Goal: Browse casually: Explore the website without a specific task or goal

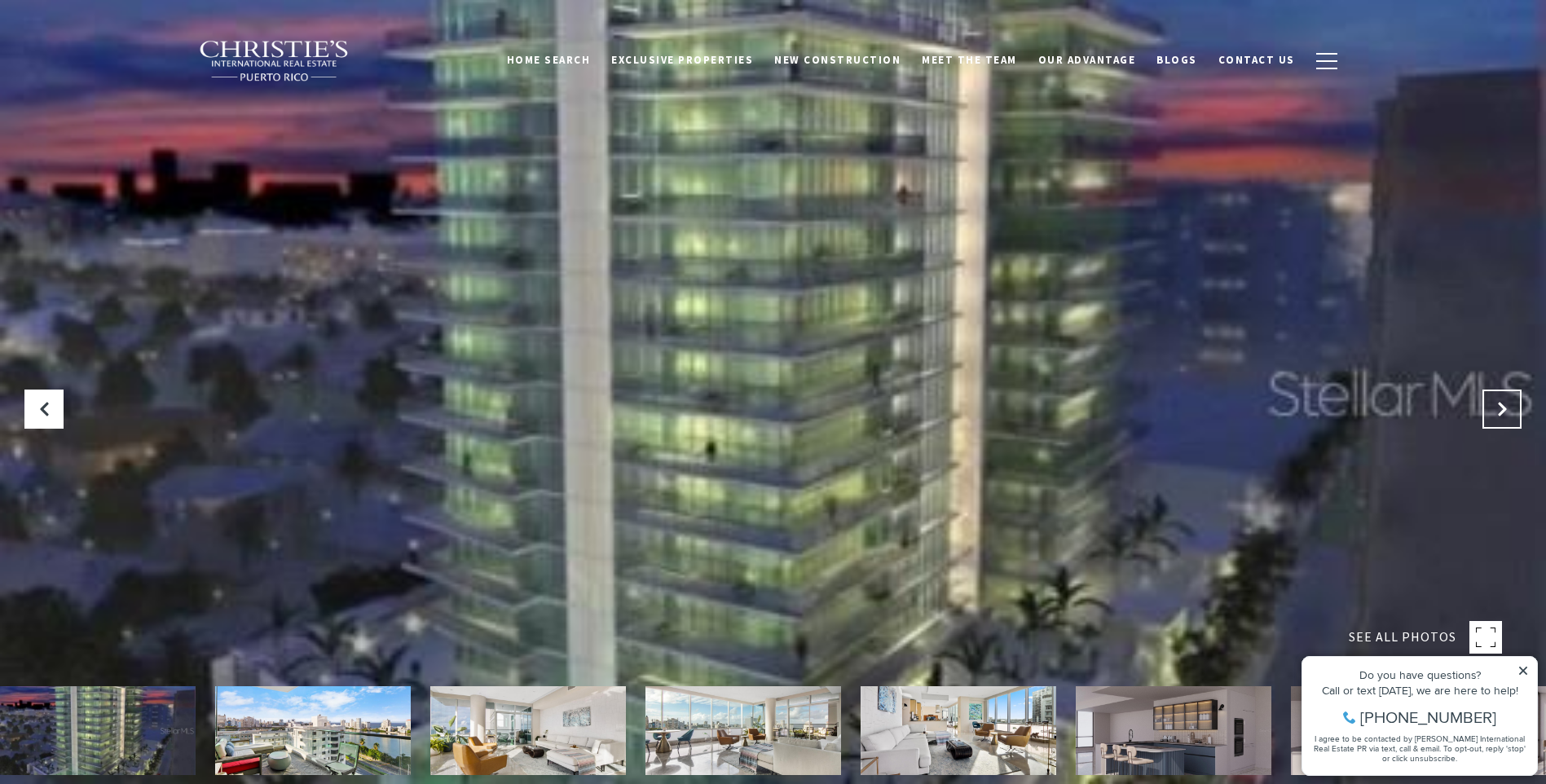
click at [1496, 405] on icon "Next Slide" at bounding box center [1502, 410] width 17 height 17
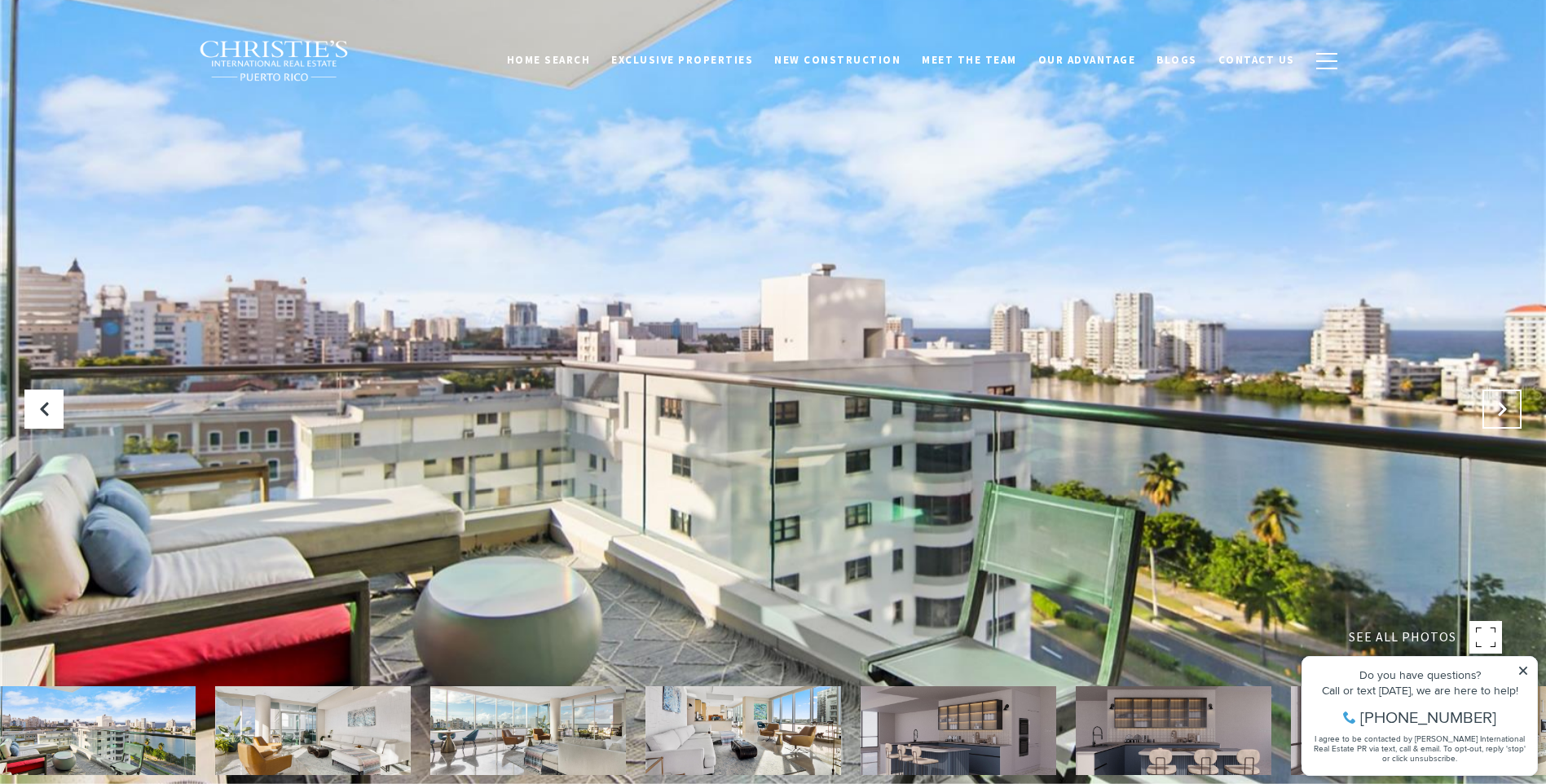
click at [1495, 406] on icon "Next Slide" at bounding box center [1502, 410] width 17 height 17
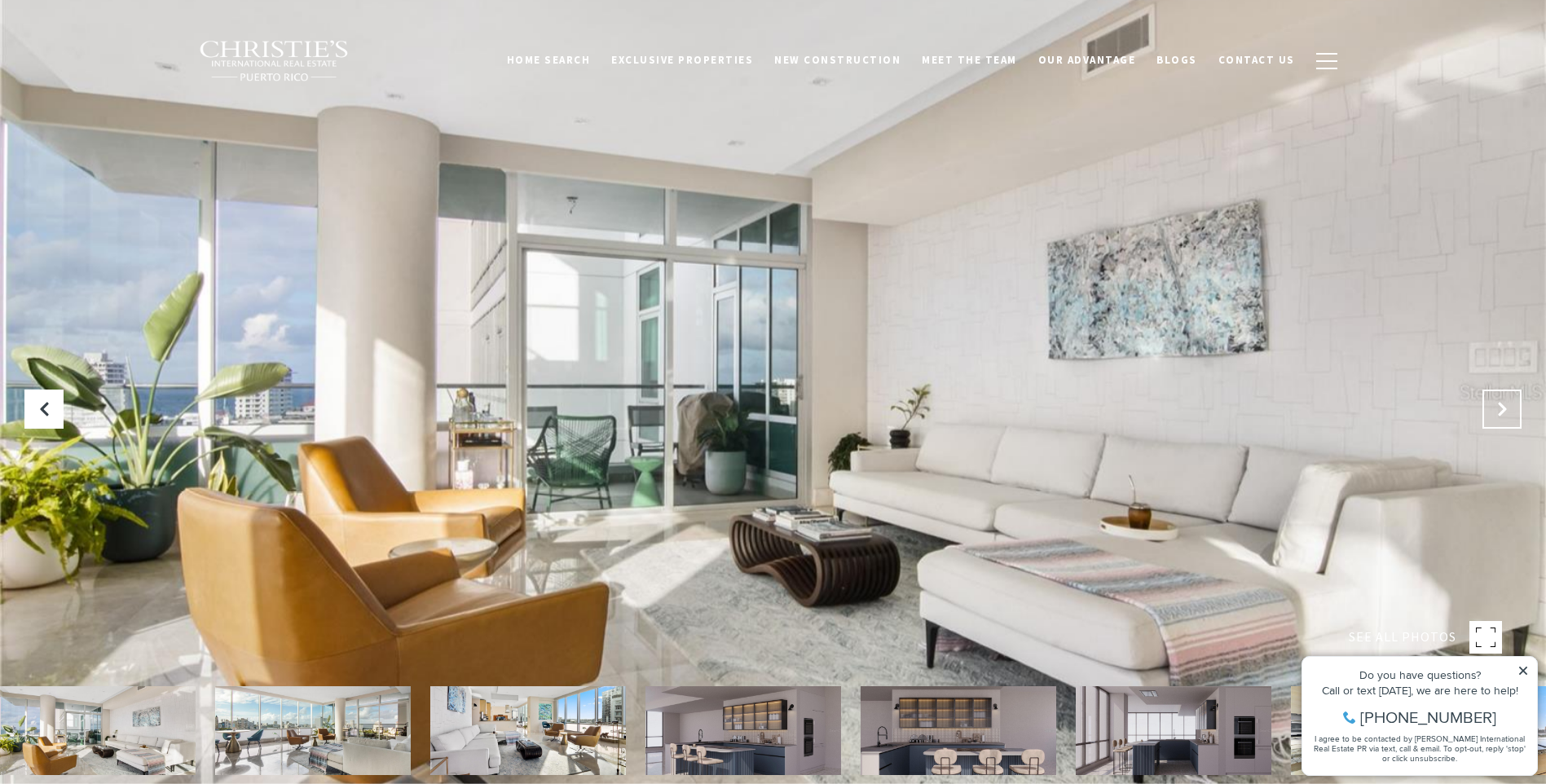
click at [1495, 408] on icon "Next Slide" at bounding box center [1502, 410] width 17 height 17
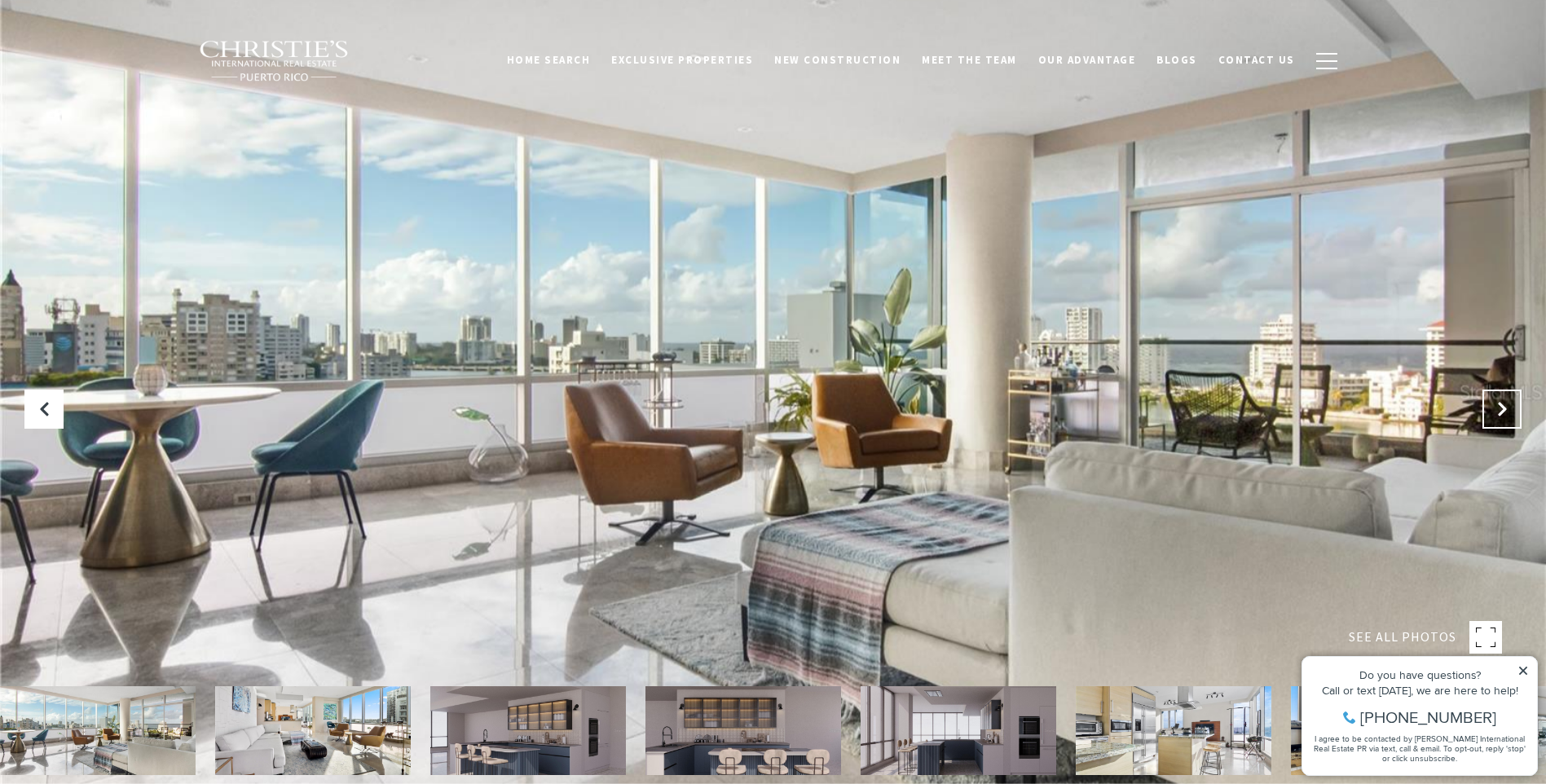
click at [1495, 408] on icon "Next Slide" at bounding box center [1502, 410] width 17 height 17
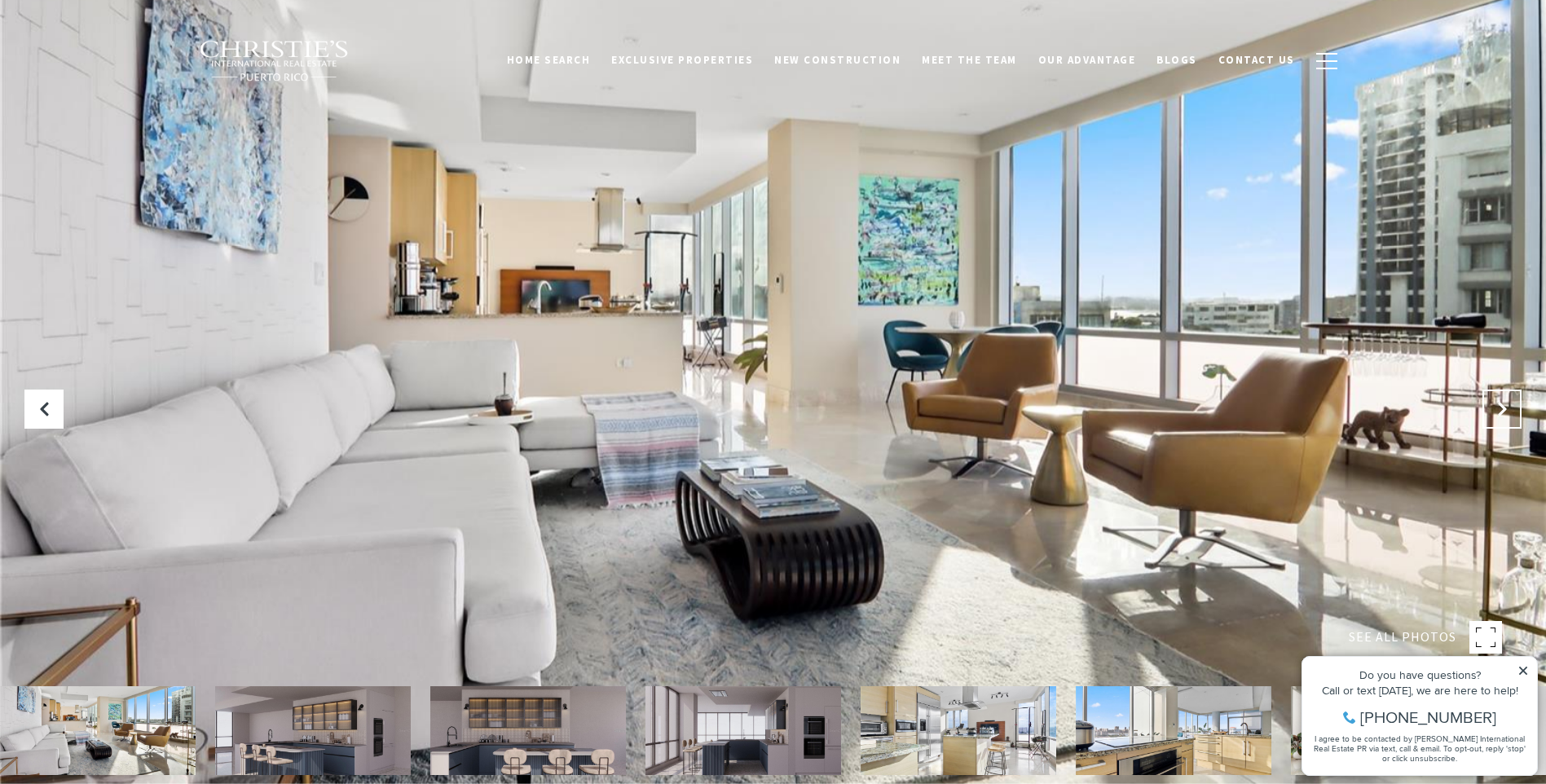
click at [1495, 408] on icon "Next Slide" at bounding box center [1502, 410] width 17 height 17
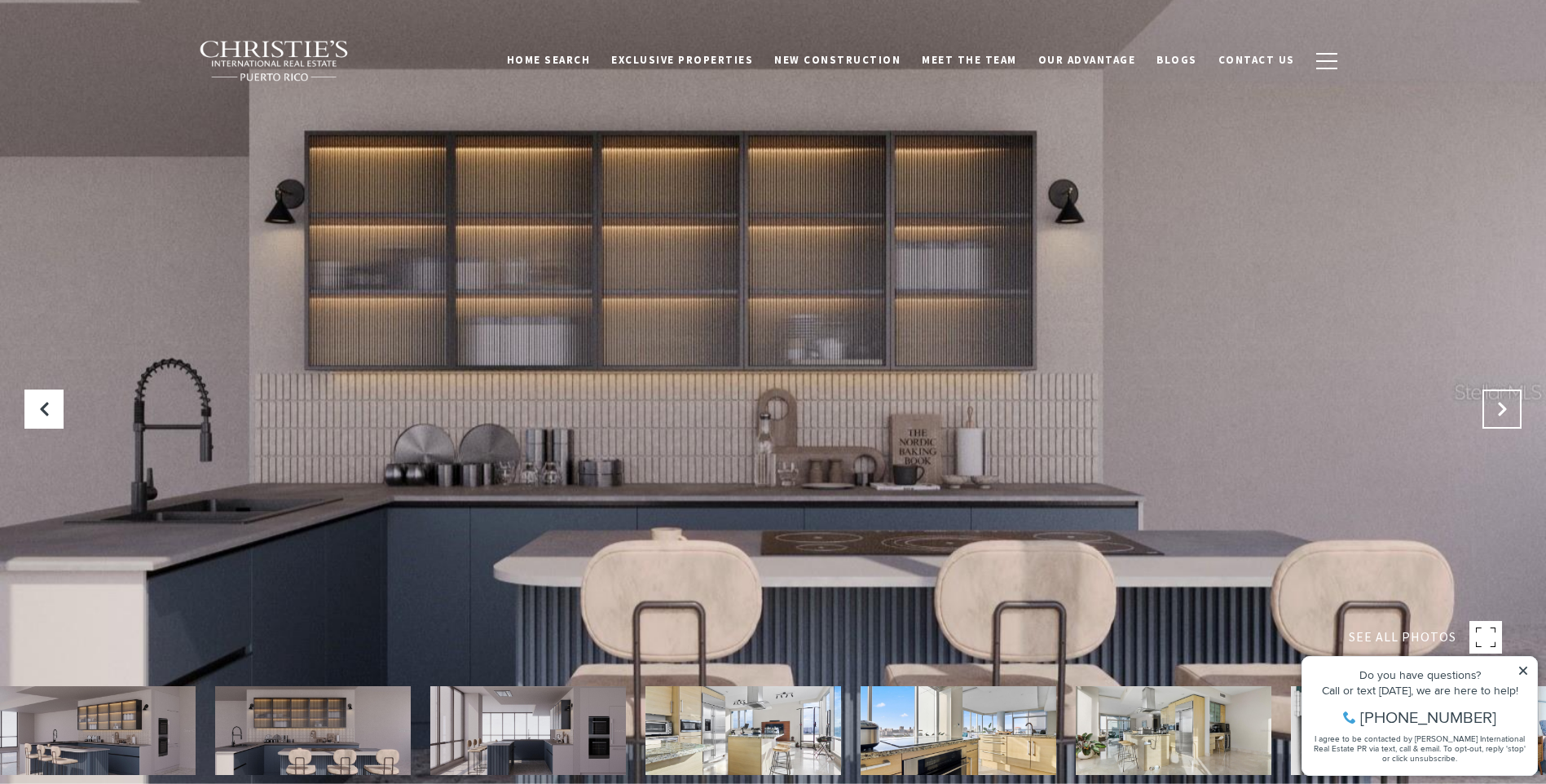
click at [1495, 408] on icon "Next Slide" at bounding box center [1502, 410] width 17 height 17
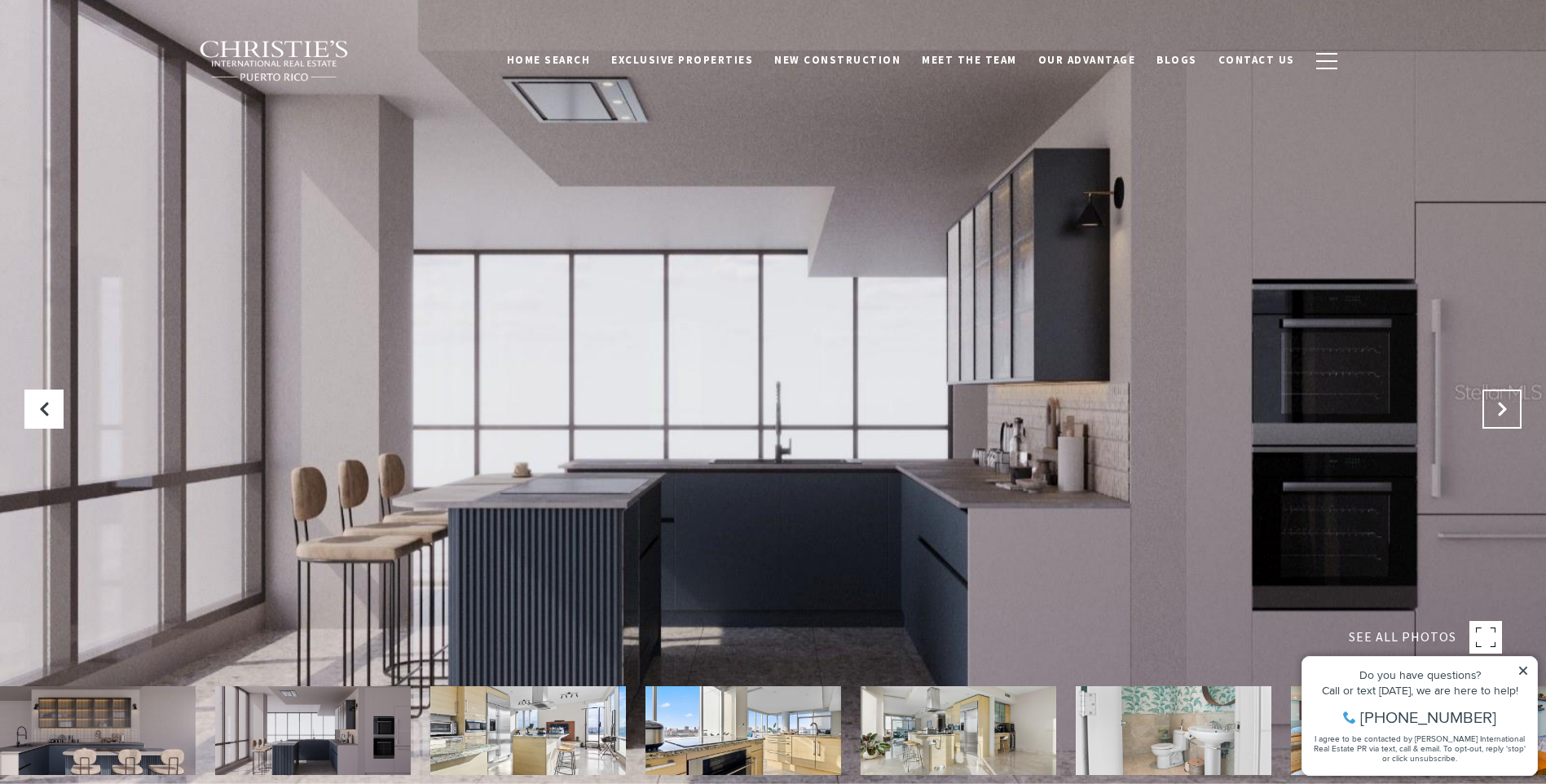
click at [1495, 408] on icon "Next Slide" at bounding box center [1502, 410] width 17 height 17
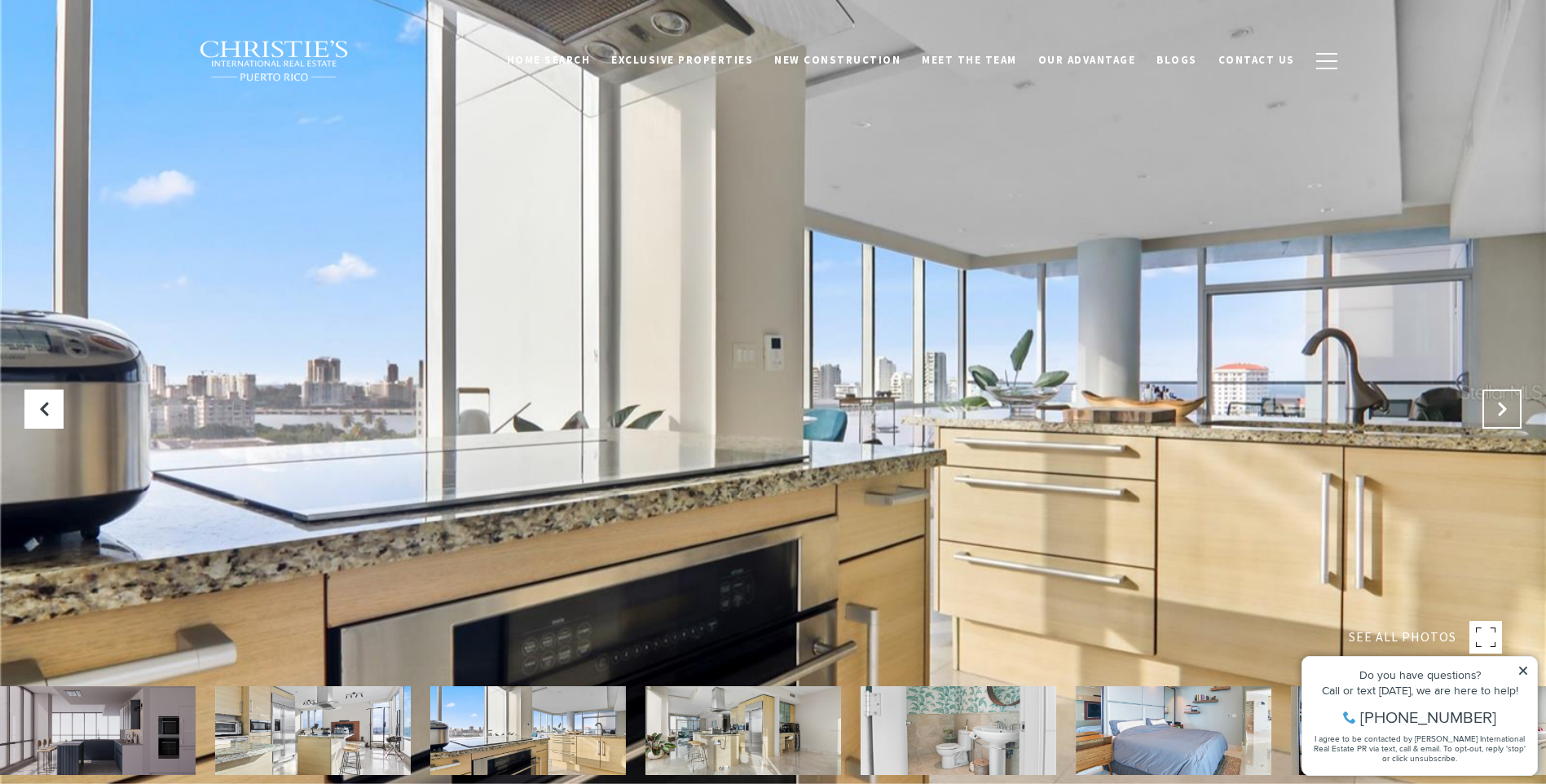
click at [1495, 408] on icon "Next Slide" at bounding box center [1502, 410] width 17 height 17
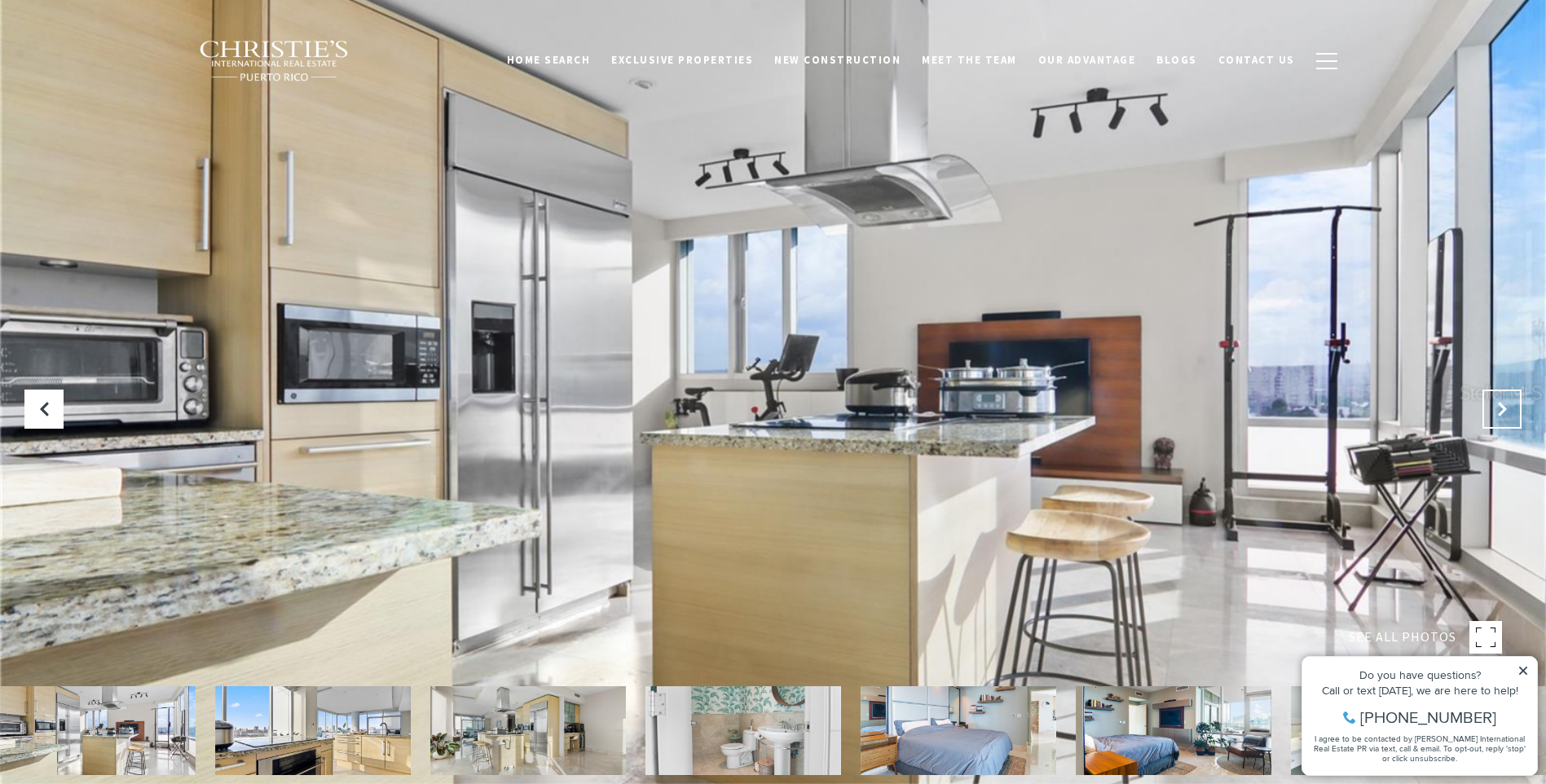
click at [1495, 408] on icon "Next Slide" at bounding box center [1502, 410] width 17 height 17
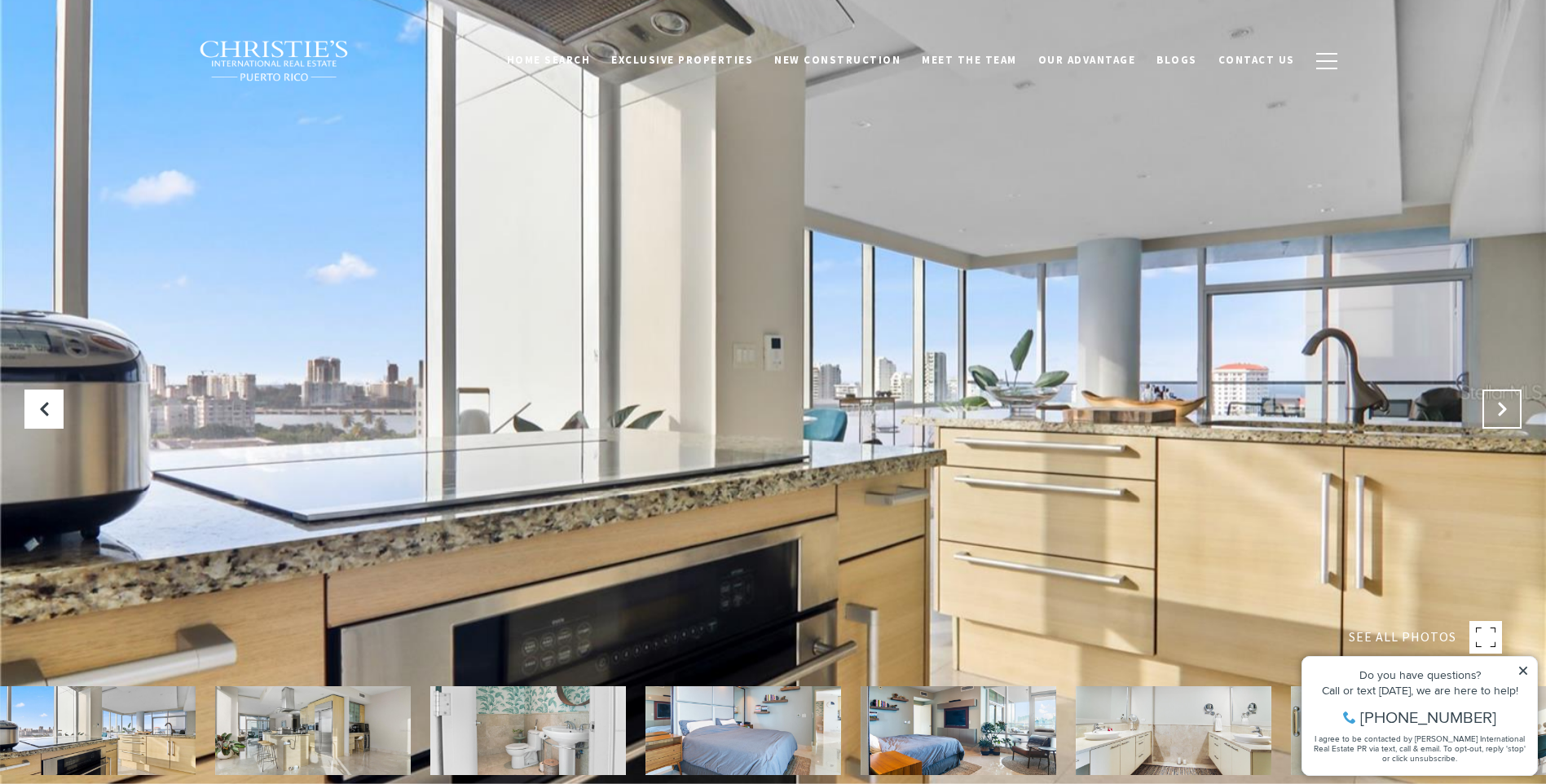
click at [1495, 408] on icon "Next Slide" at bounding box center [1502, 410] width 17 height 17
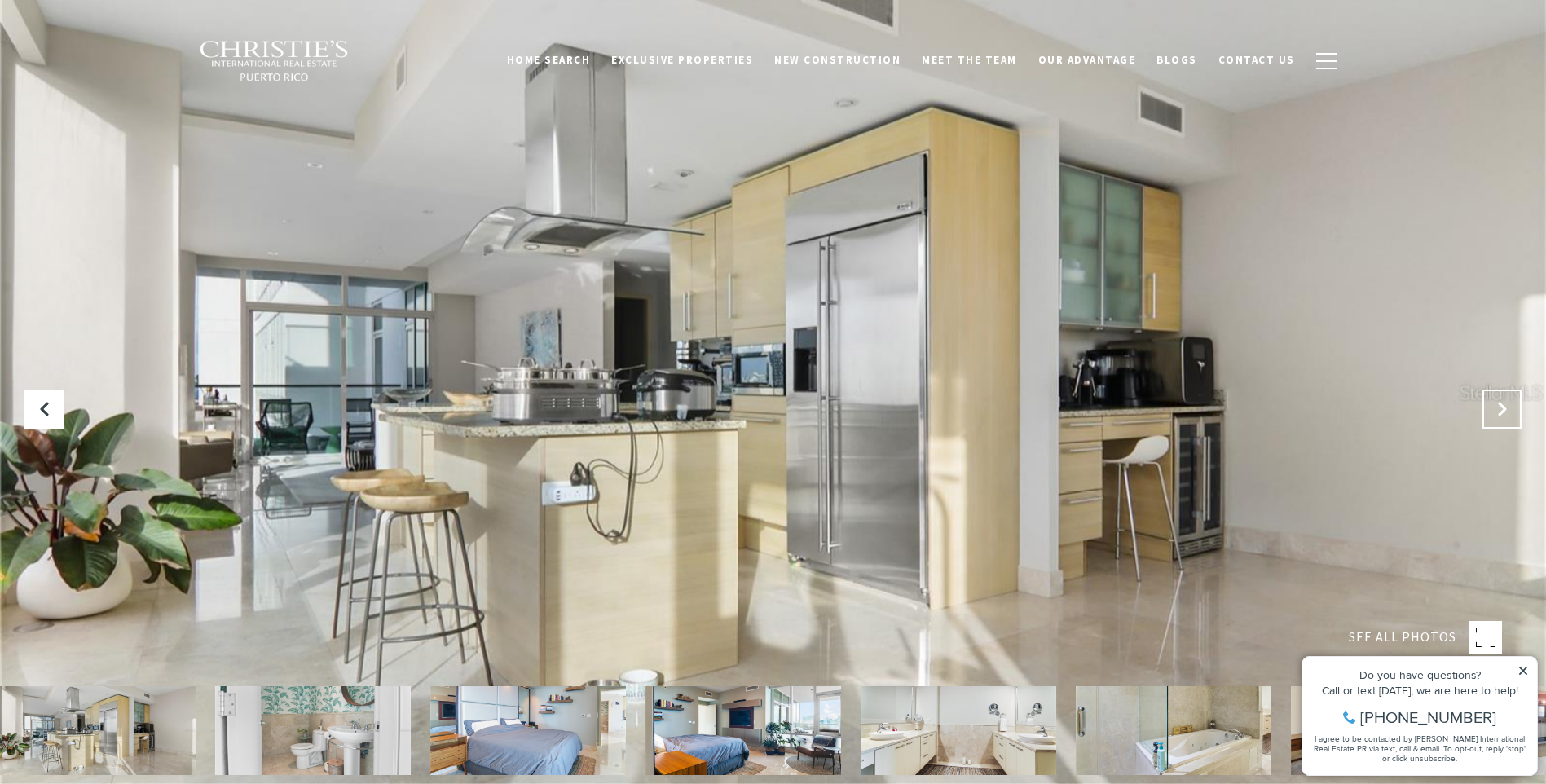
click at [1495, 408] on icon "Next Slide" at bounding box center [1502, 410] width 17 height 17
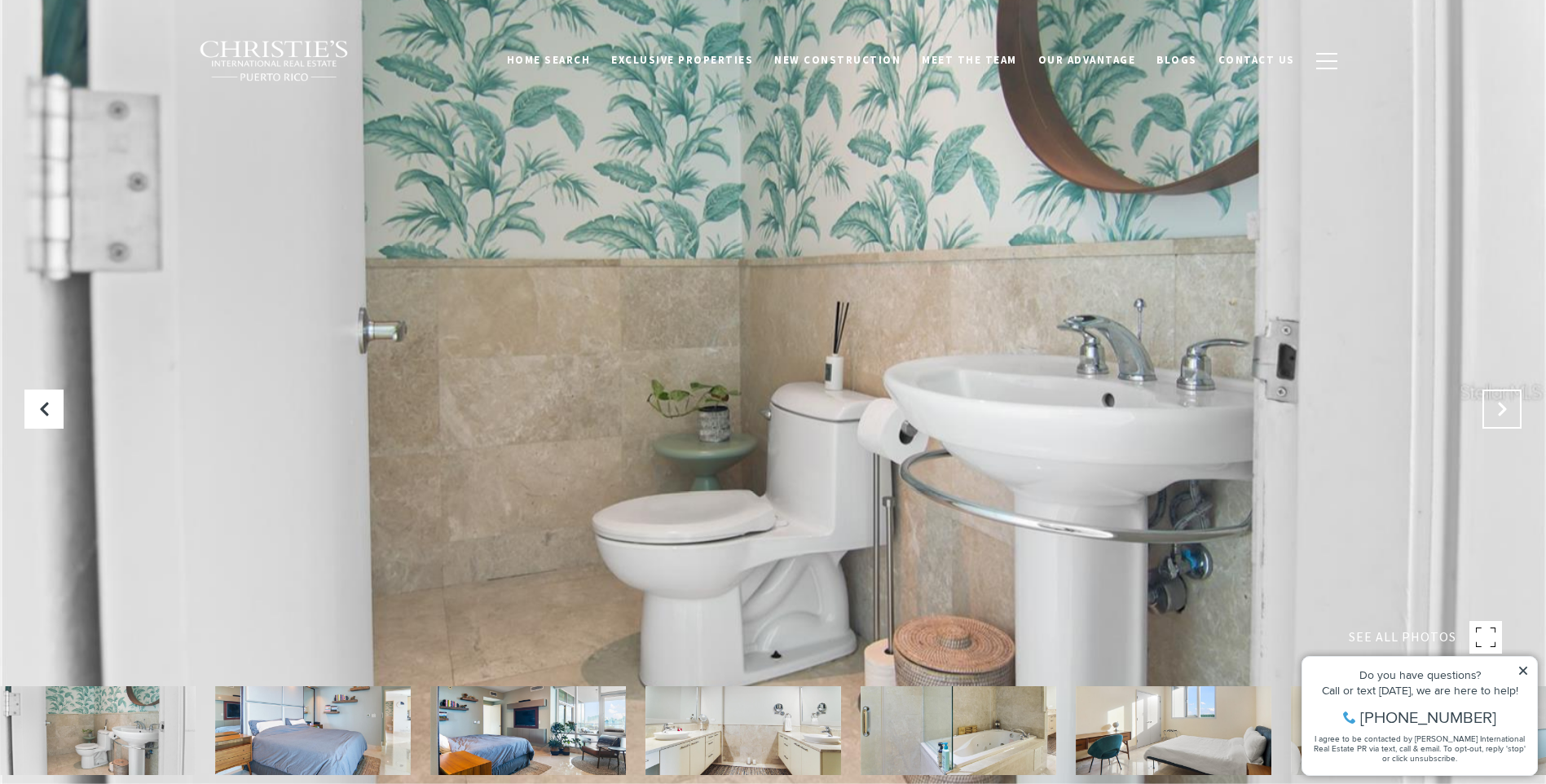
click at [1495, 408] on icon "Next Slide" at bounding box center [1502, 410] width 17 height 17
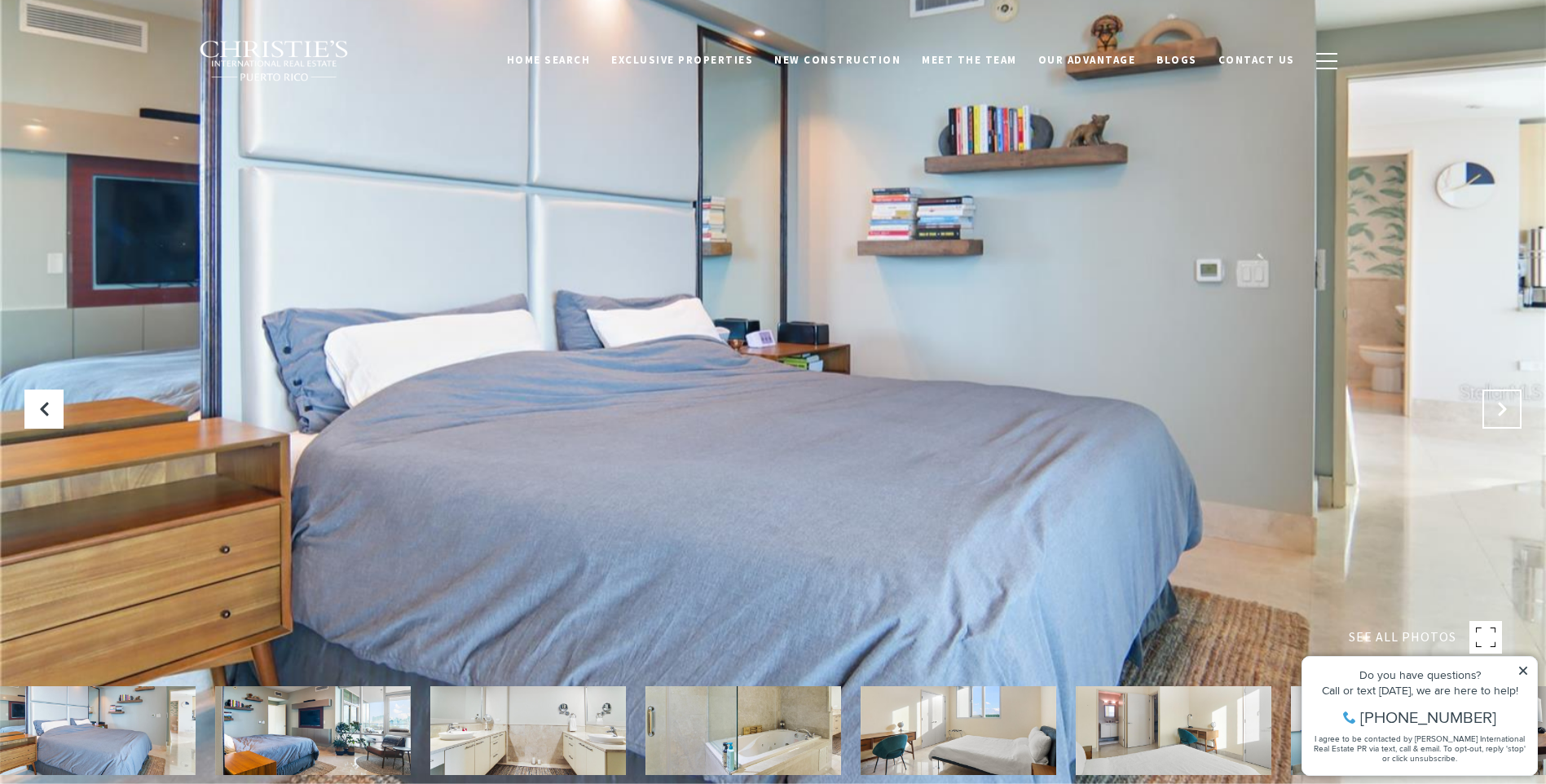
click at [1495, 408] on icon "Next Slide" at bounding box center [1502, 410] width 17 height 17
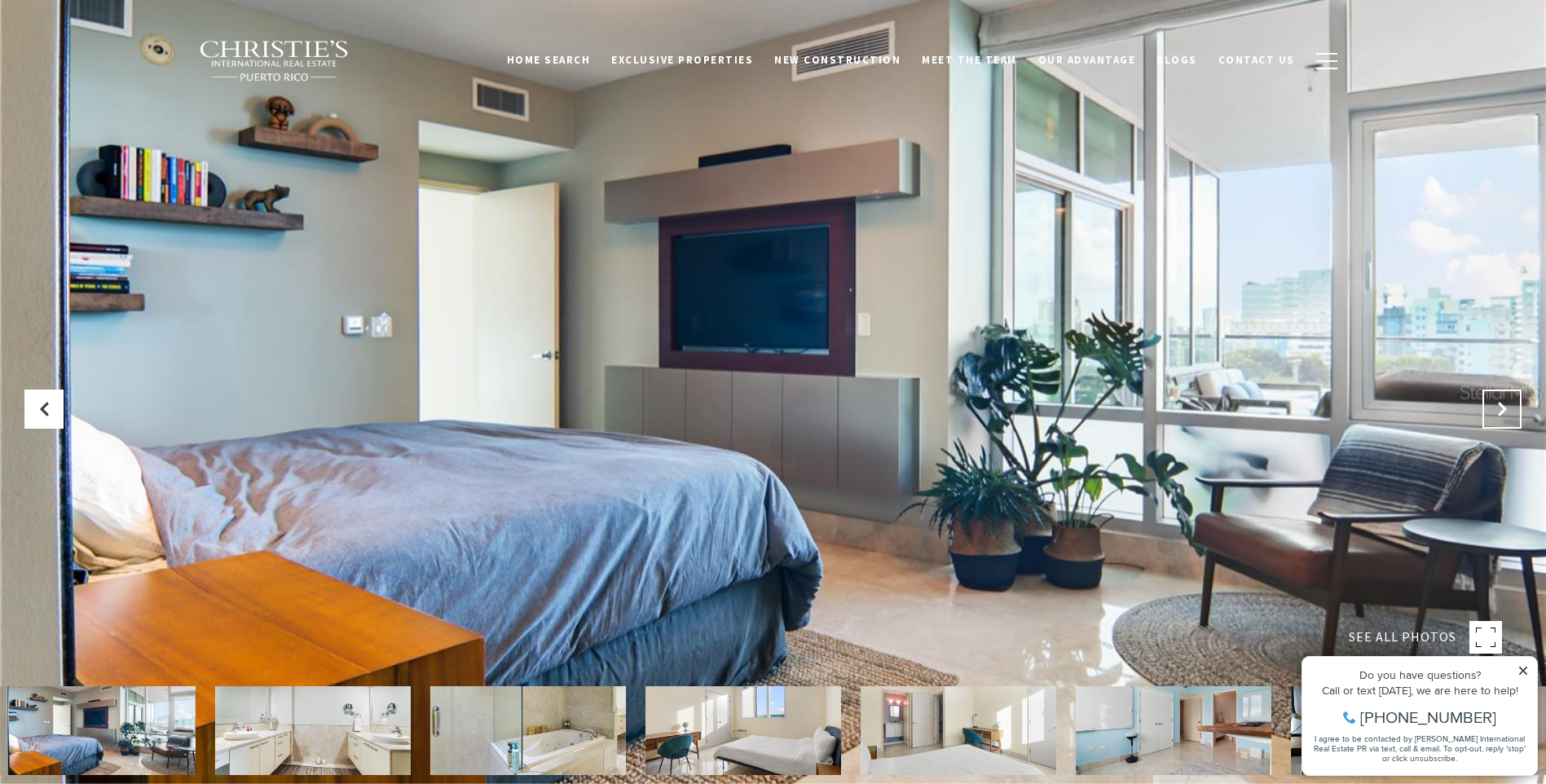
click at [1496, 409] on icon "Next Slide" at bounding box center [1502, 410] width 17 height 17
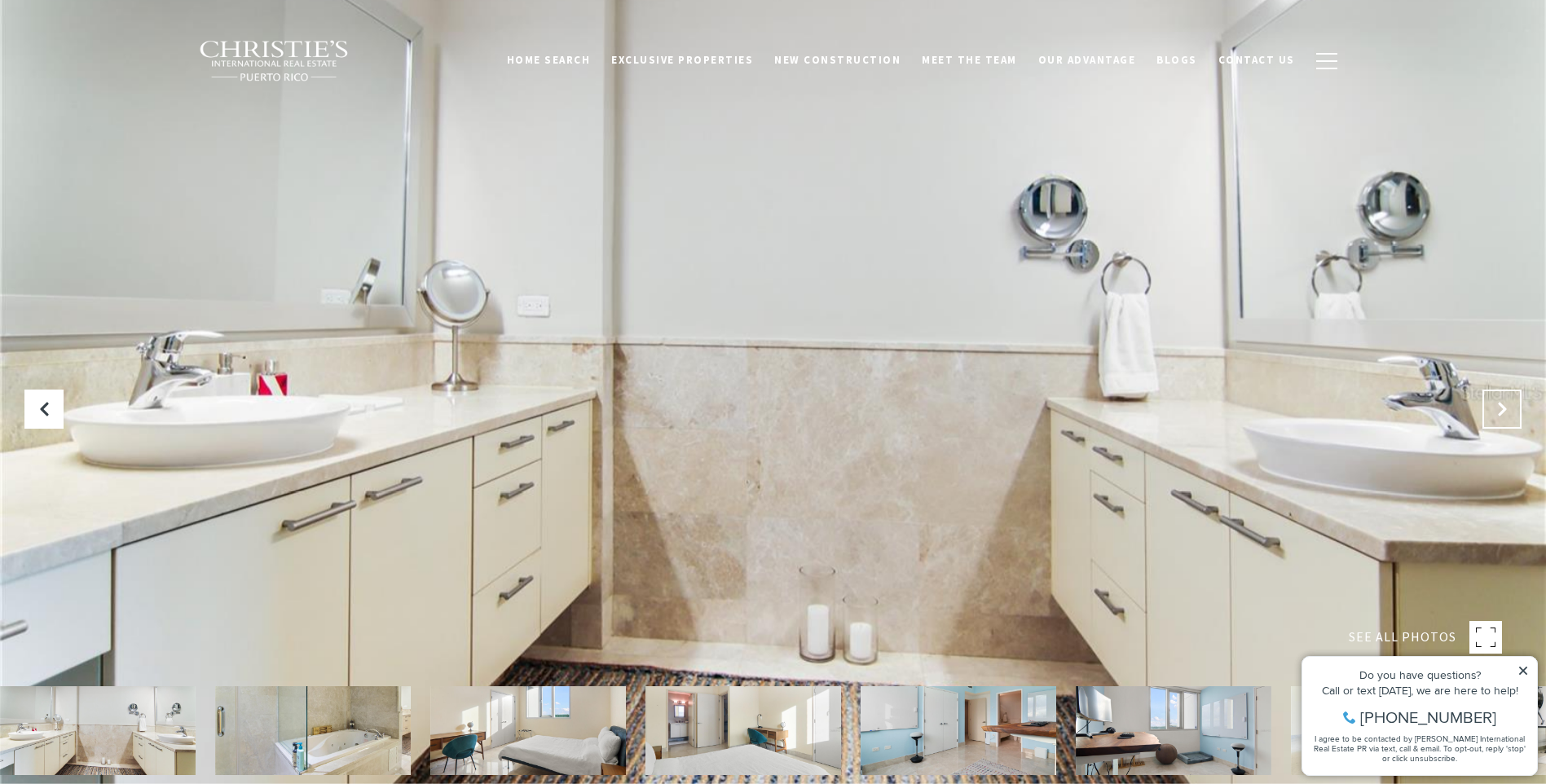
click at [1496, 409] on icon "Next Slide" at bounding box center [1502, 410] width 17 height 17
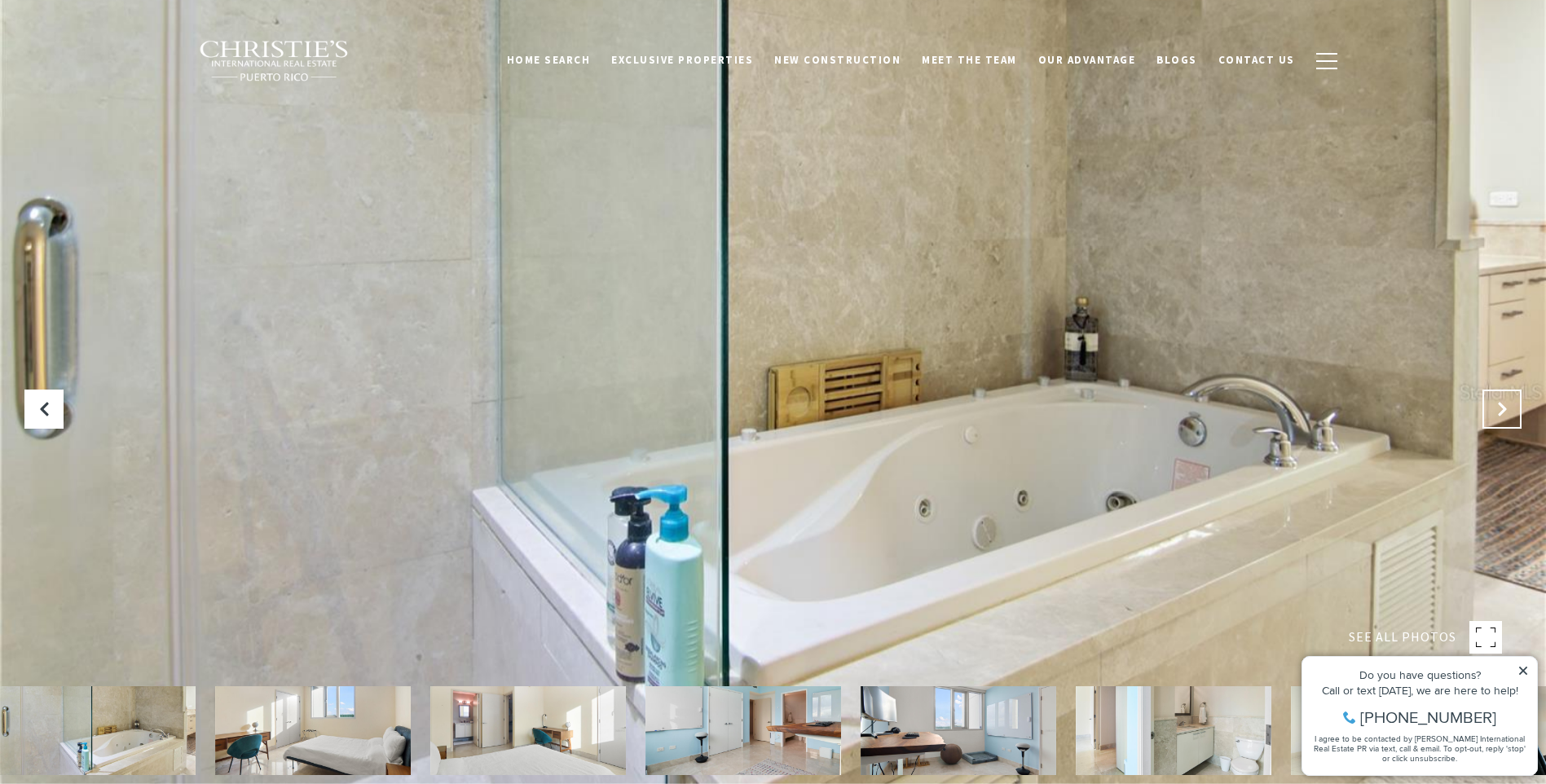
click at [1496, 409] on icon "Next Slide" at bounding box center [1502, 410] width 17 height 17
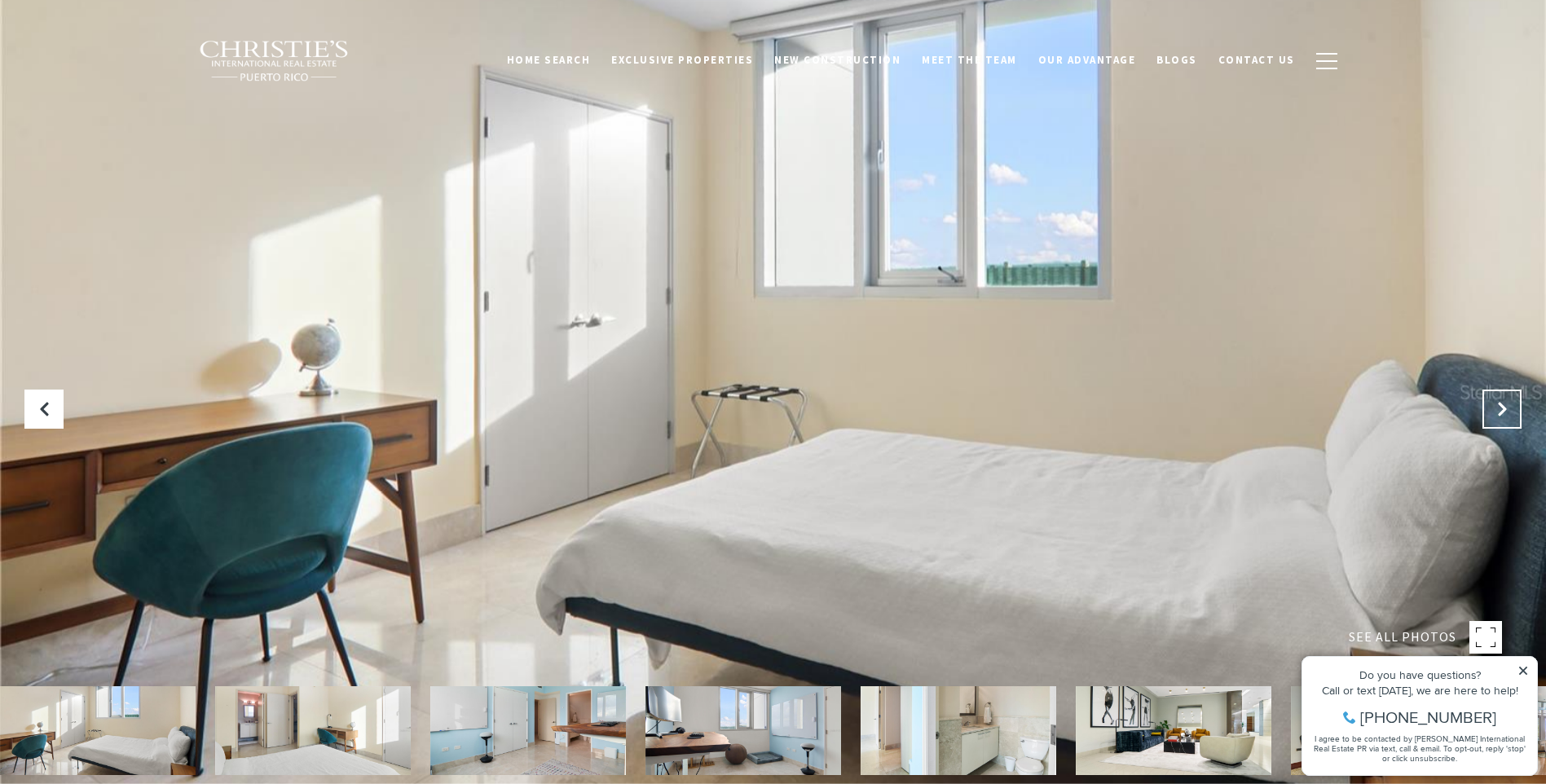
click at [1496, 409] on icon "Next Slide" at bounding box center [1502, 410] width 17 height 17
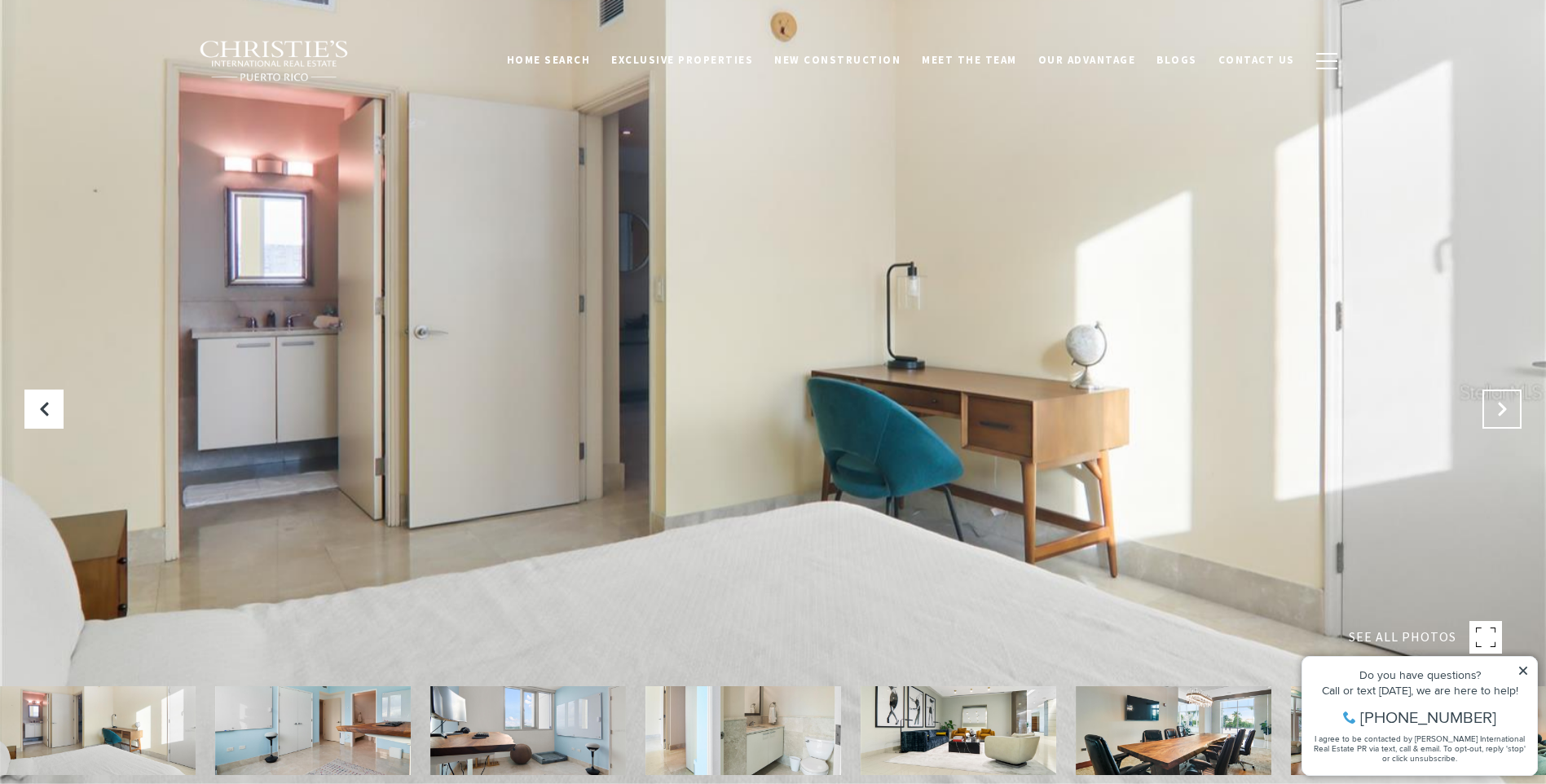
click at [1496, 409] on icon "Next Slide" at bounding box center [1502, 410] width 17 height 17
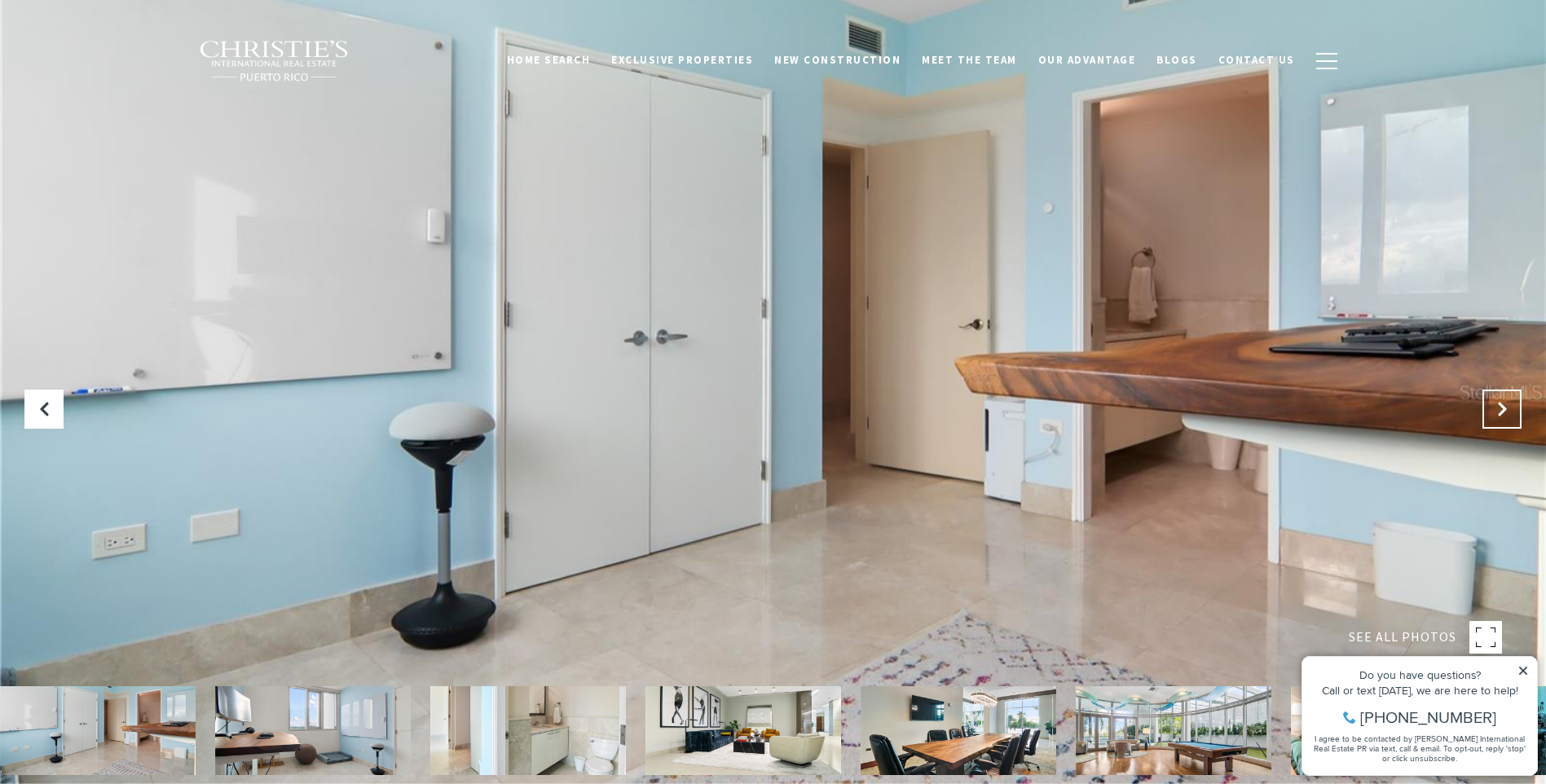
click at [1496, 409] on icon "Next Slide" at bounding box center [1502, 410] width 17 height 17
